Goal: Task Accomplishment & Management: Use online tool/utility

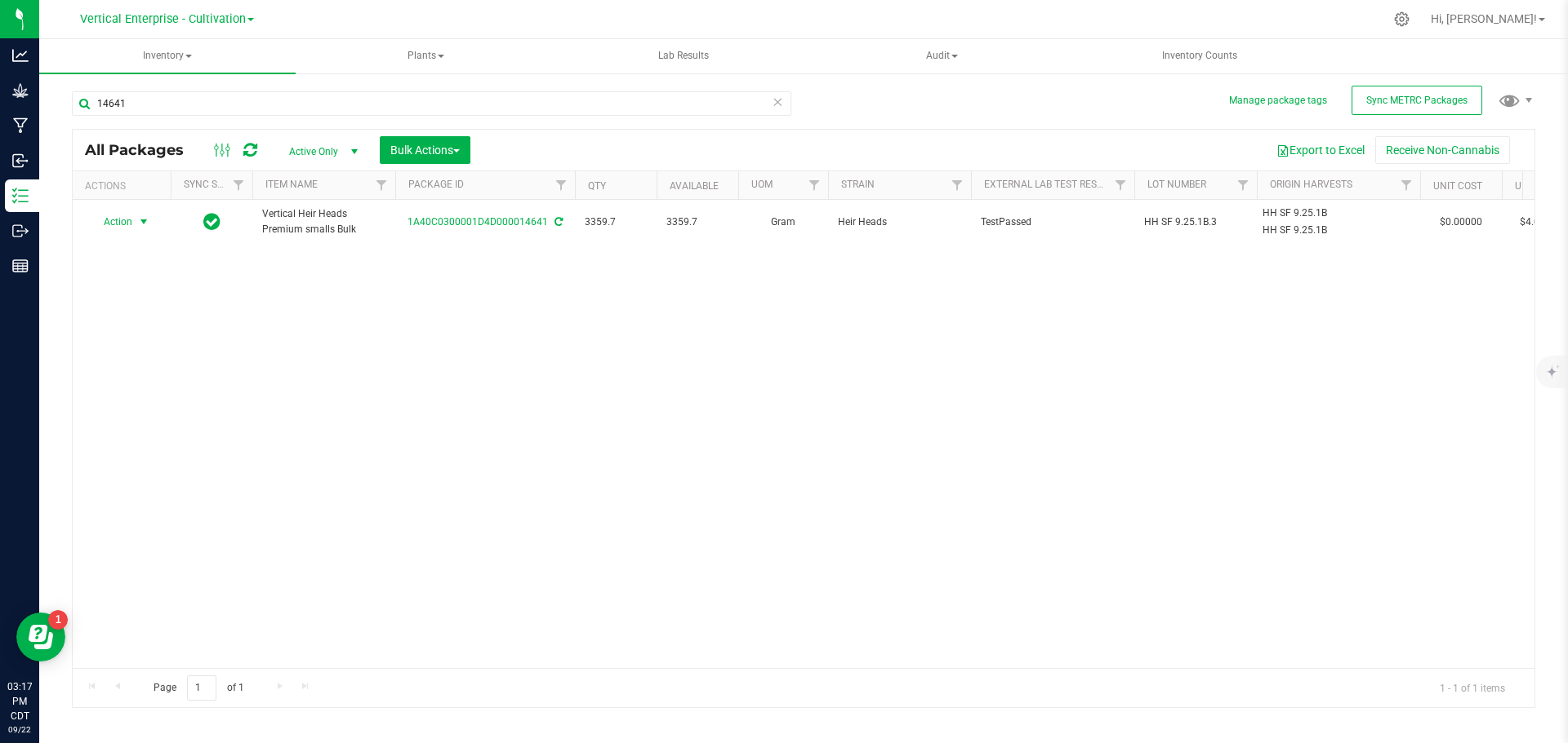
click at [124, 229] on span "Action" at bounding box center [111, 222] width 44 height 23
click at [129, 269] on li "Create package" at bounding box center [142, 273] width 103 height 25
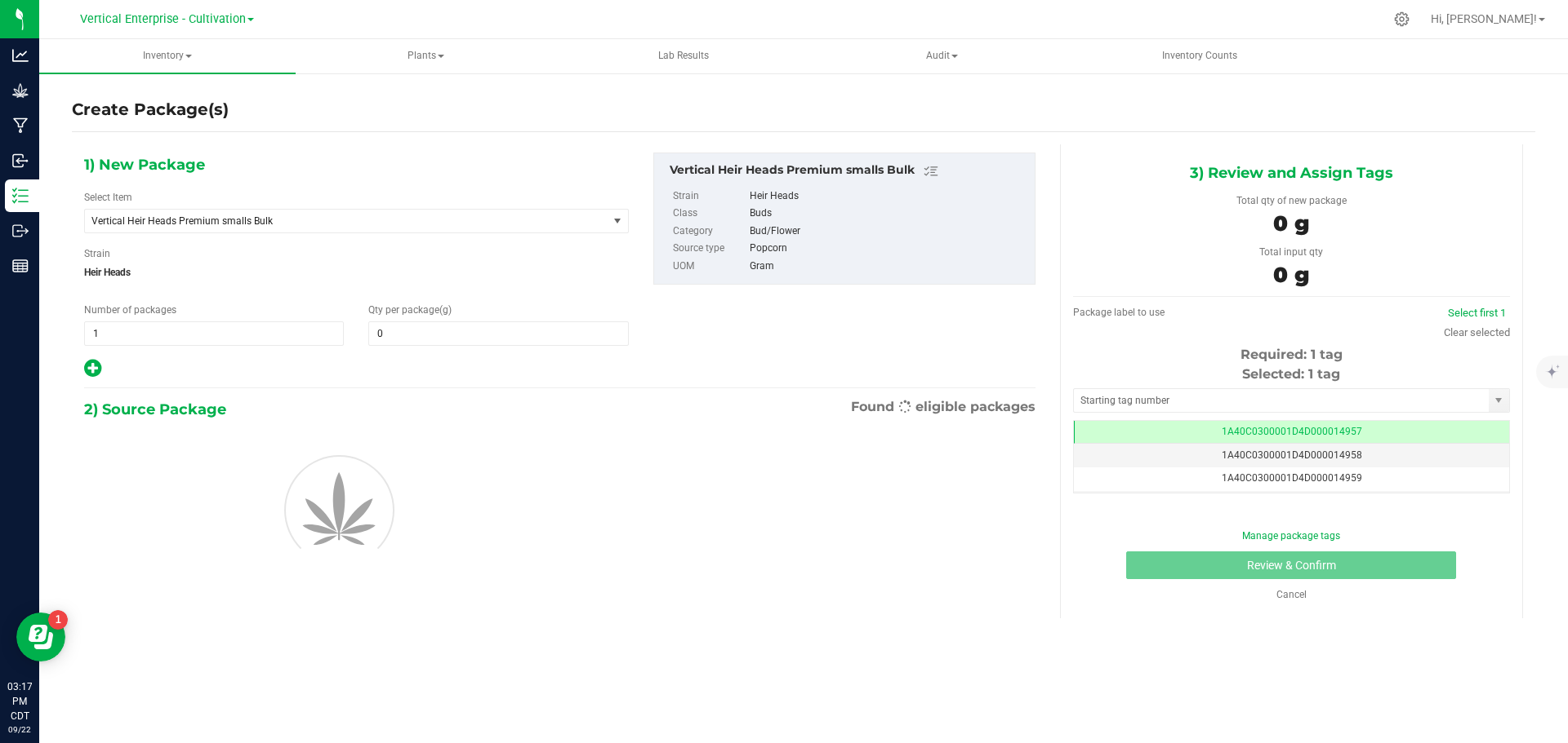
type input "0.0000"
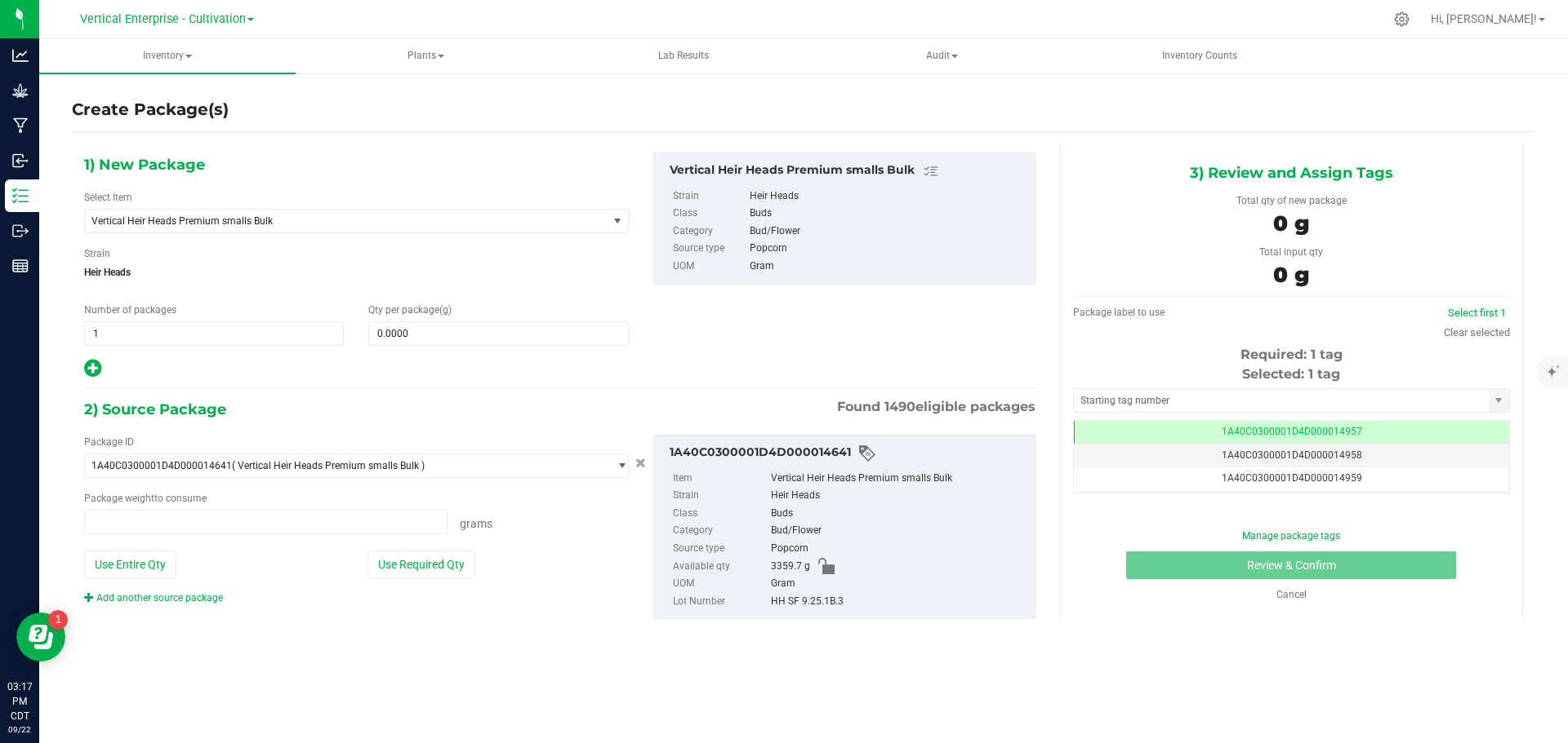
type input "0.0000 g"
click at [233, 224] on span "Vertical Heir Heads Premium smalls Bulk" at bounding box center [336, 221] width 489 height 11
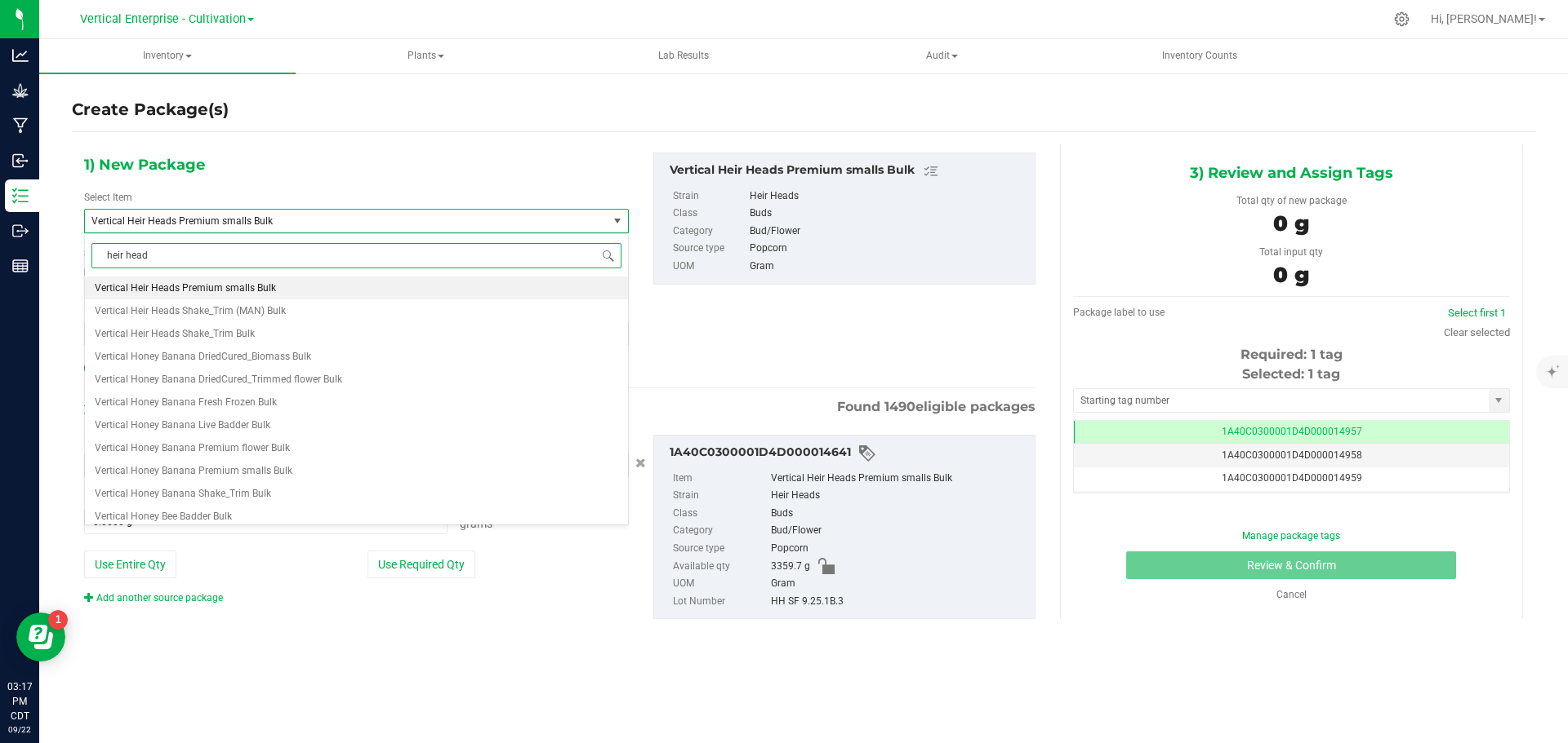
type input "heir heads"
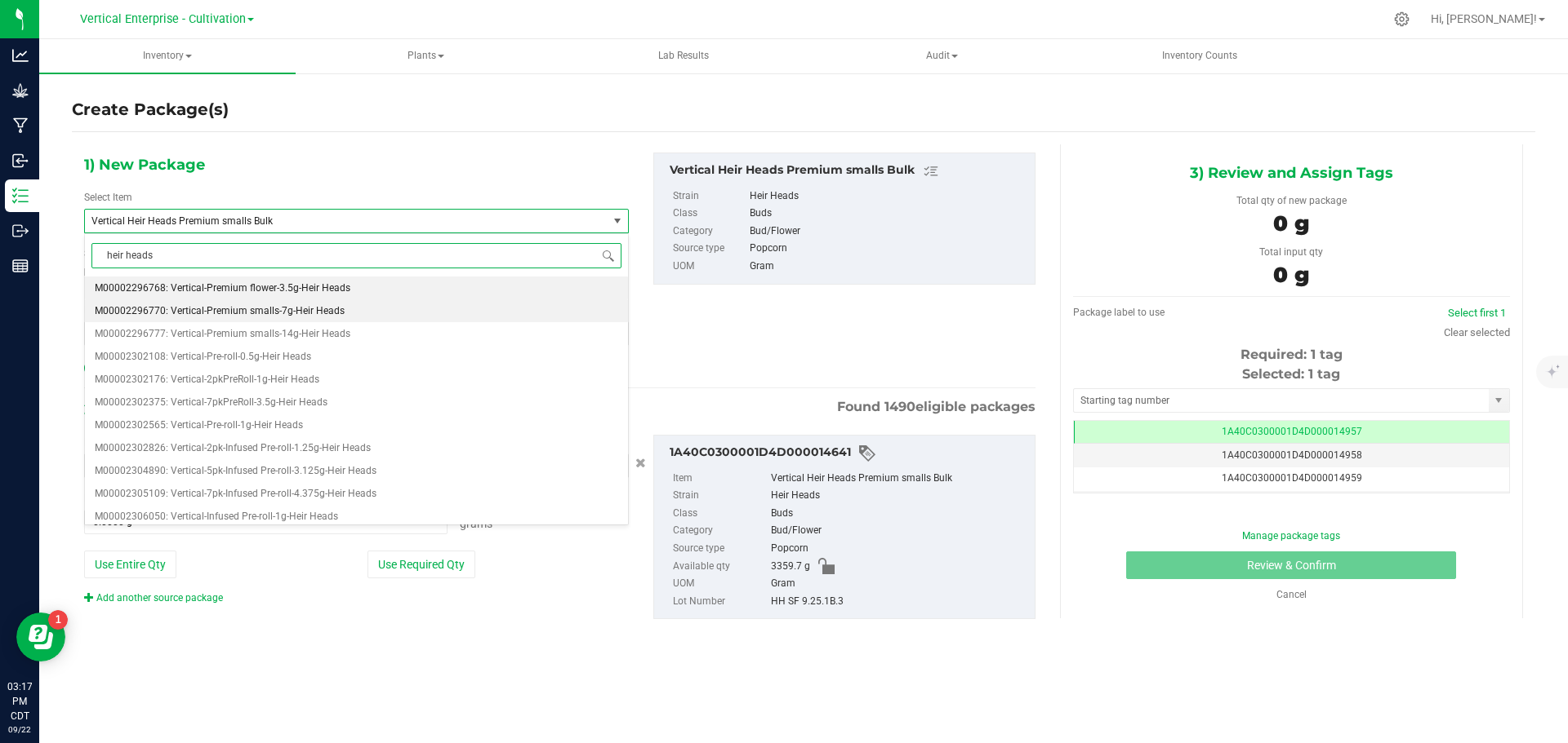
click at [248, 313] on span "M00002296770: Vertical-Premium smalls-7g-Heir Heads" at bounding box center [219, 311] width 250 height 11
type input "0"
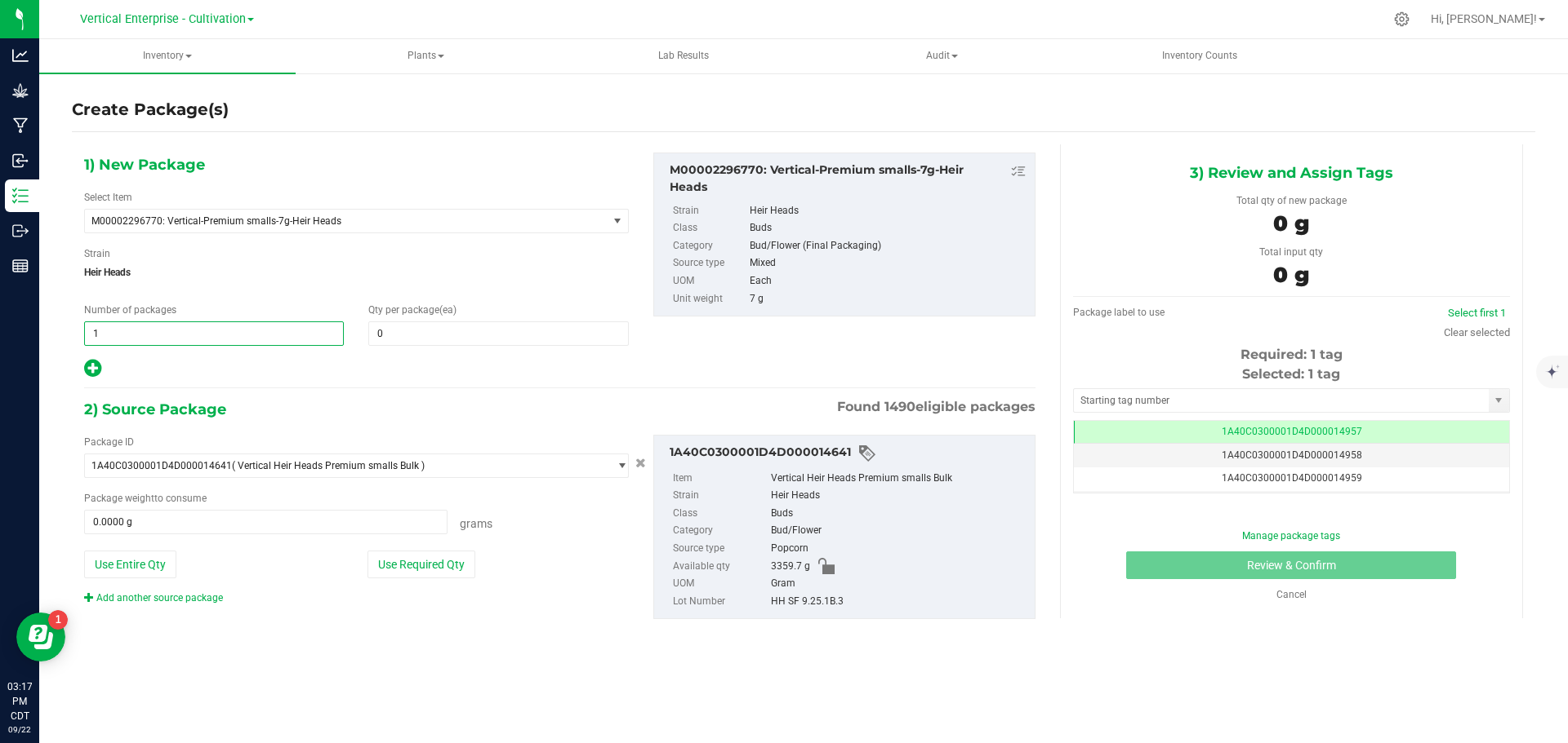
drag, startPoint x: 103, startPoint y: 339, endPoint x: 47, endPoint y: 339, distance: 56.0
click at [47, 339] on div "Create Package(s) 1) New Package Select Item M00002296770: Vertical-Premium sma…" at bounding box center [803, 326] width 1529 height 510
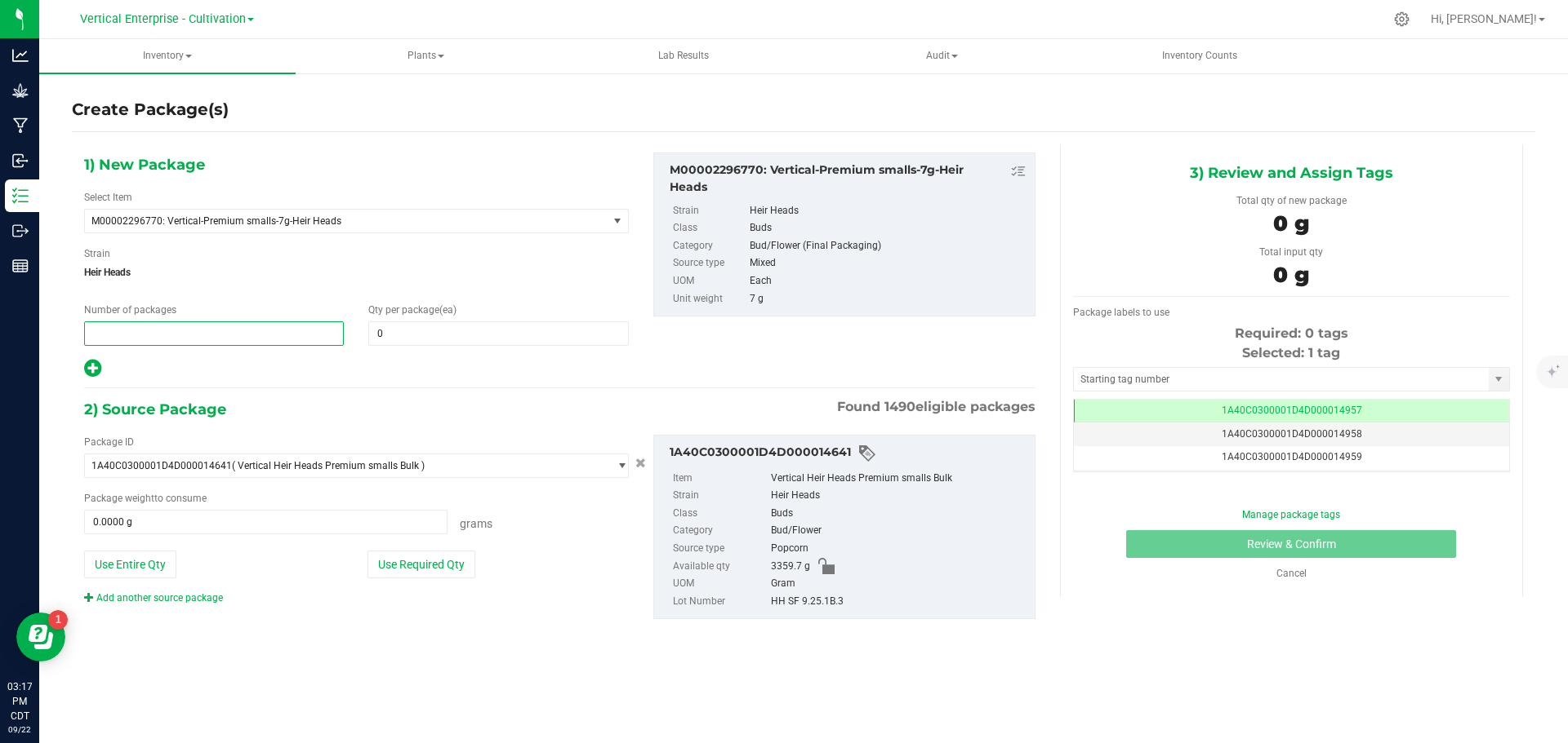
type input "3"
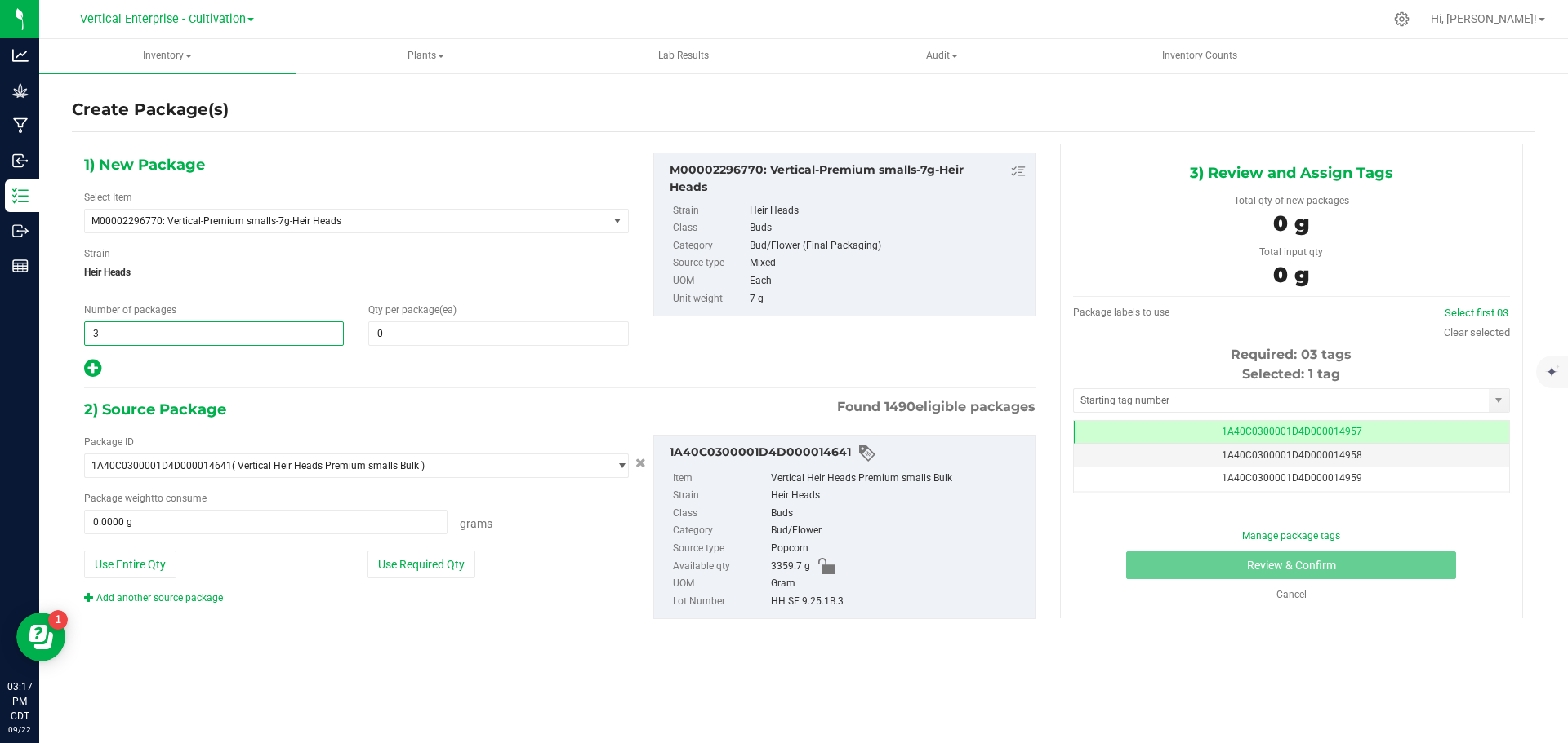
type input "3"
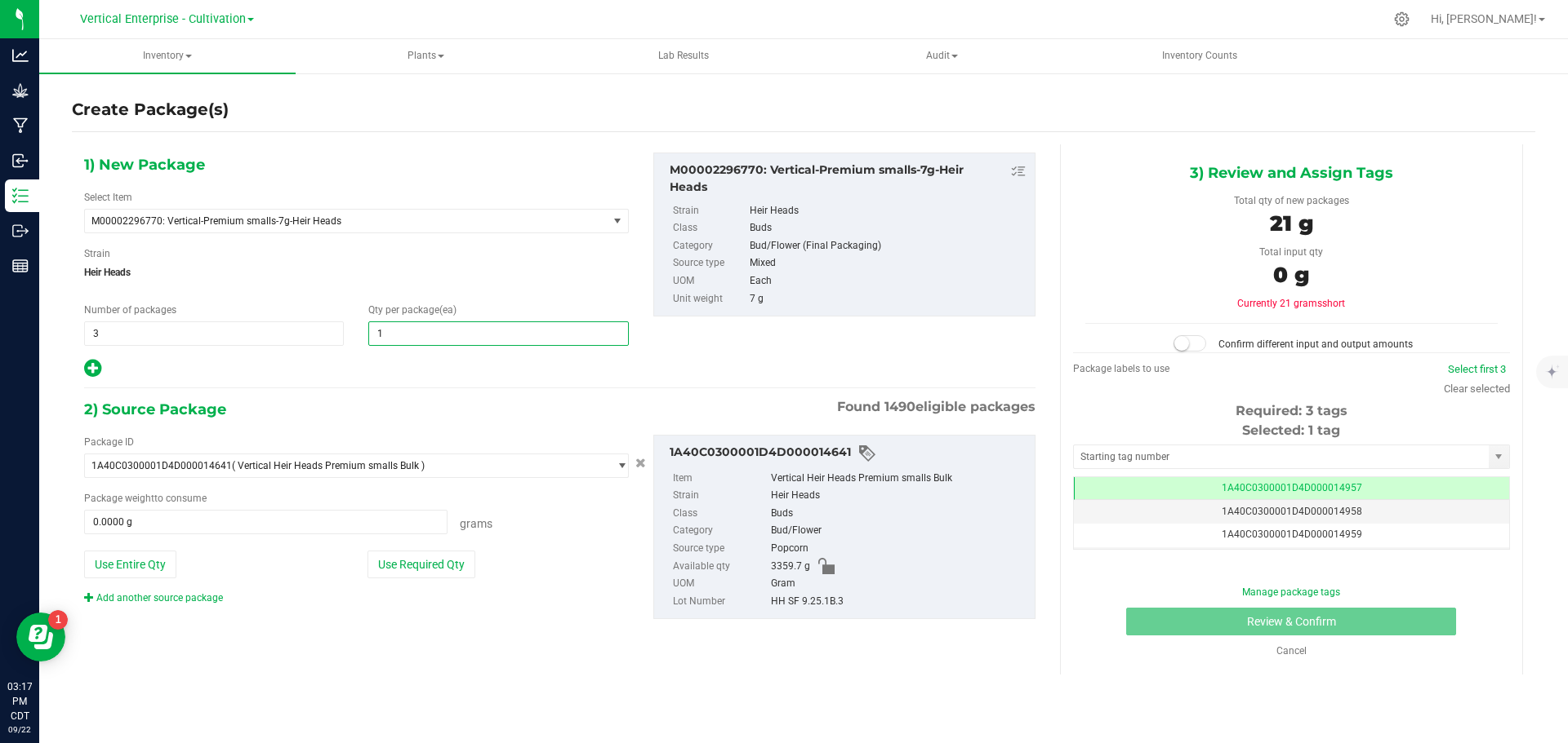
type input "18"
click at [381, 565] on button "Use Required Qty" at bounding box center [422, 565] width 108 height 28
type input "378.0000 g"
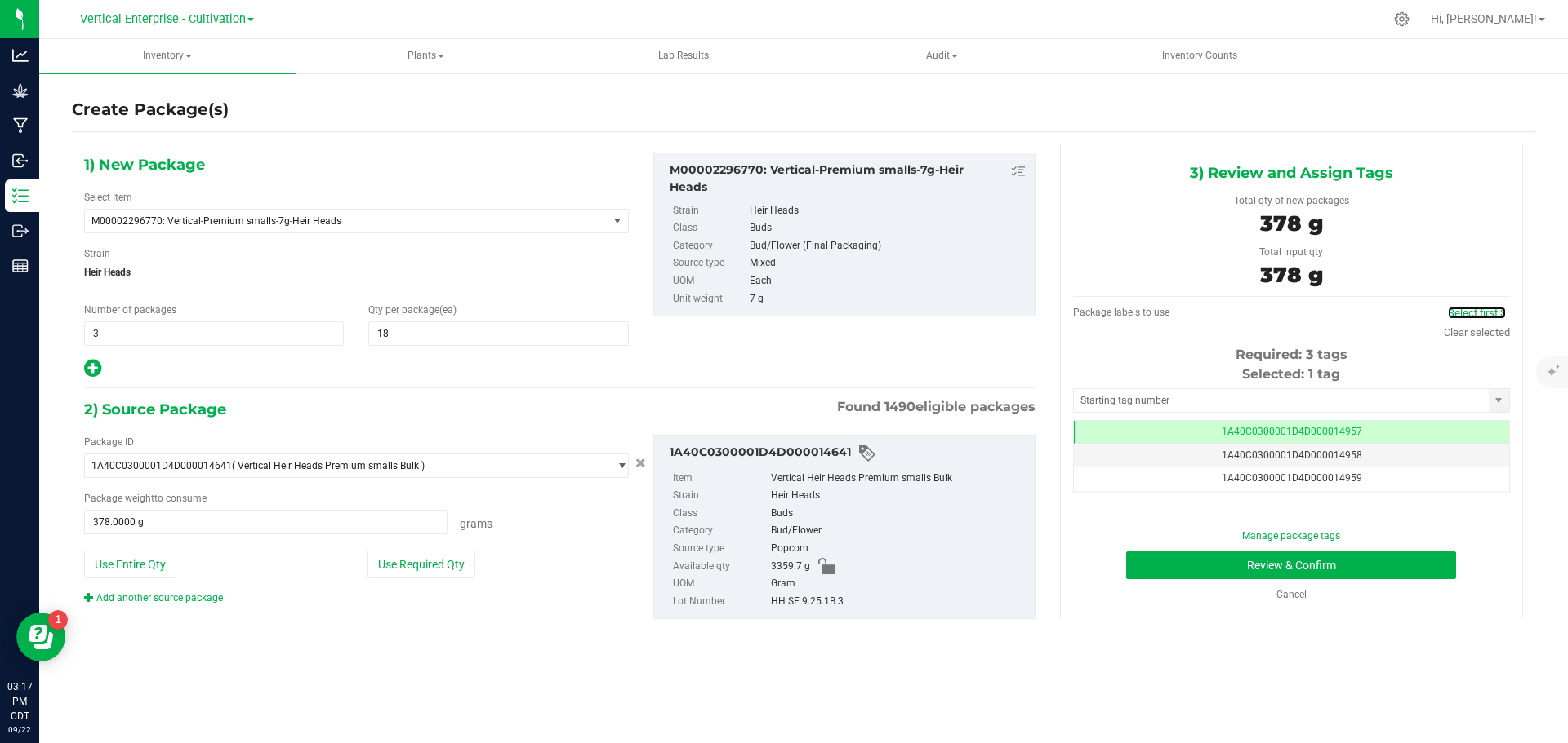
drag, startPoint x: 1474, startPoint y: 312, endPoint x: 1451, endPoint y: 317, distance: 23.5
click at [1474, 312] on link "Select first 3" at bounding box center [1476, 313] width 58 height 12
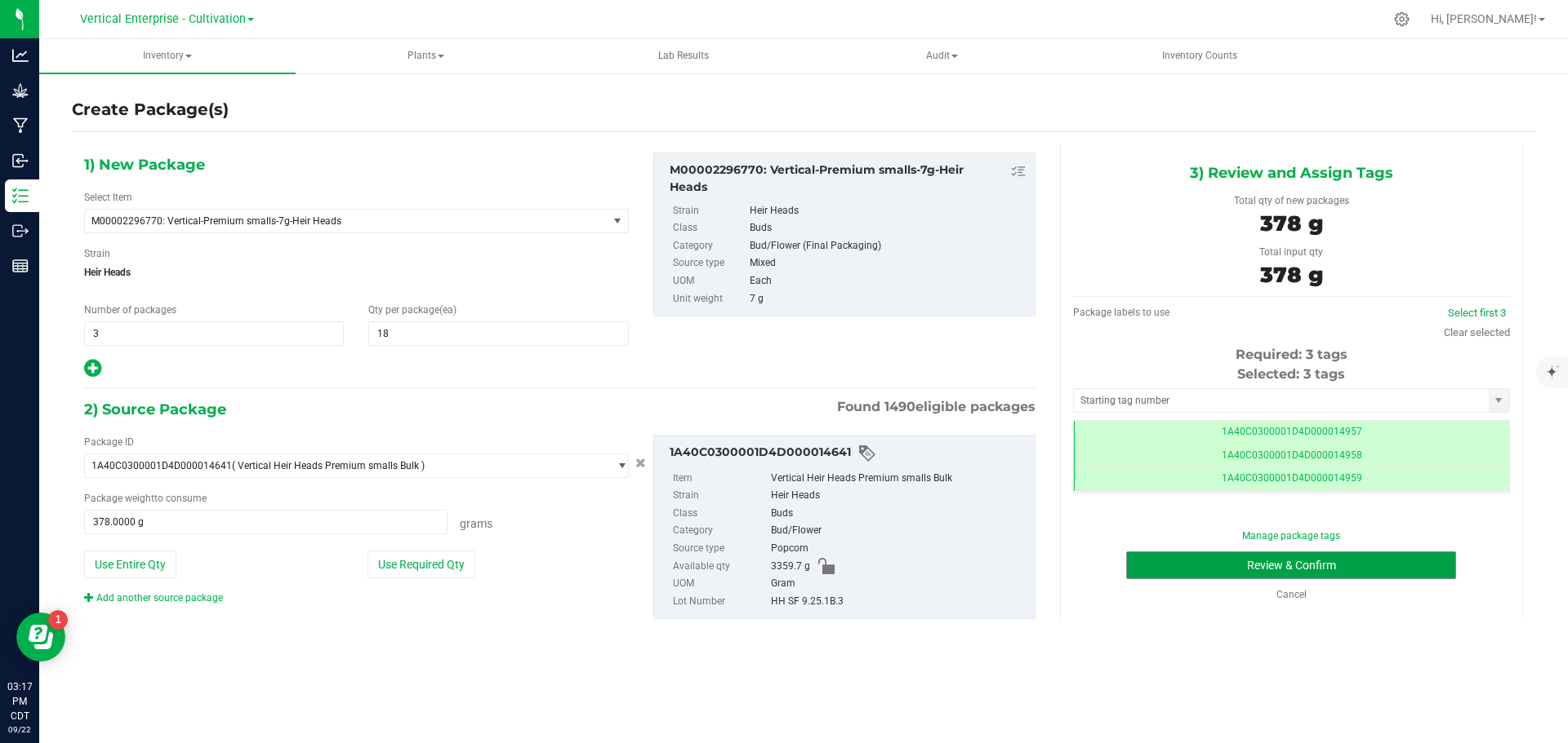
click at [1274, 573] on button "Review & Confirm" at bounding box center [1290, 565] width 330 height 28
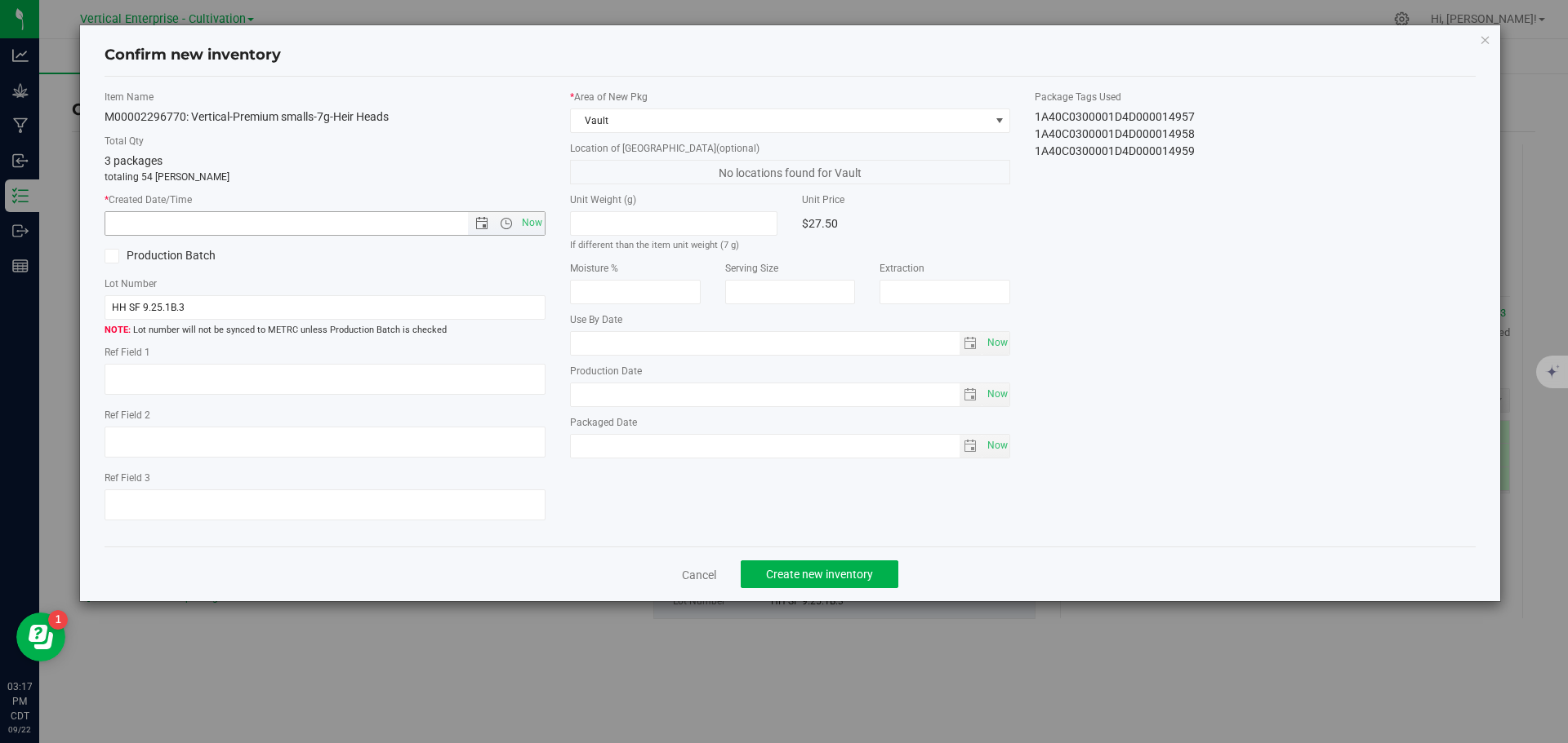
click at [531, 224] on span "Now" at bounding box center [531, 223] width 28 height 24
type input "[DATE] 3:17 PM"
click at [838, 573] on span "Create new inventory" at bounding box center [819, 574] width 107 height 13
